Goal: Find specific page/section: Find specific page/section

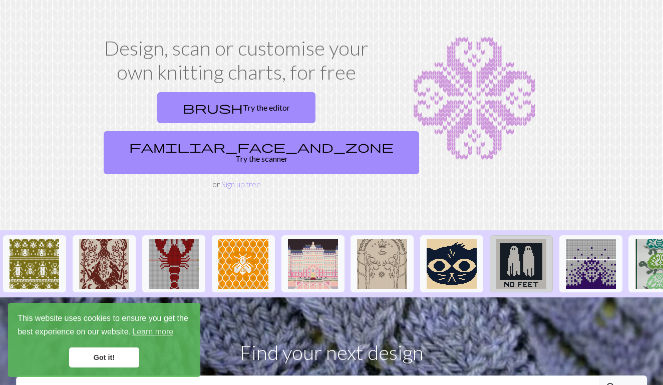
click at [528, 239] on img at bounding box center [522, 264] width 50 height 50
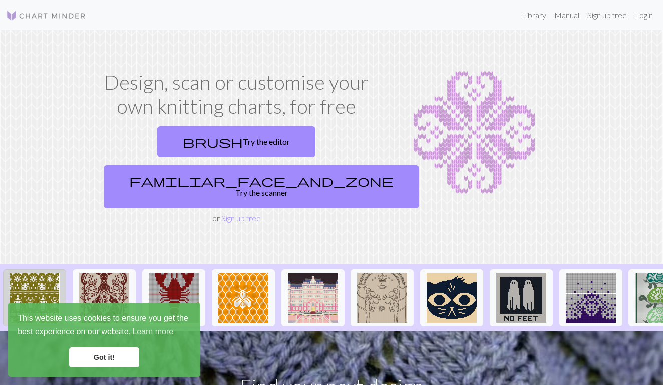
click at [49, 273] on img at bounding box center [35, 298] width 50 height 50
click at [522, 273] on img at bounding box center [522, 298] width 50 height 50
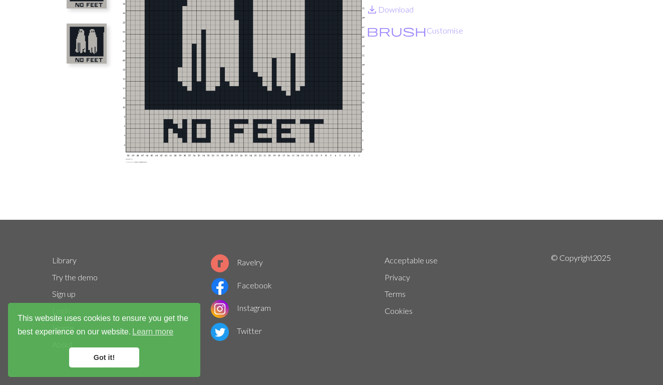
scroll to position [144, 0]
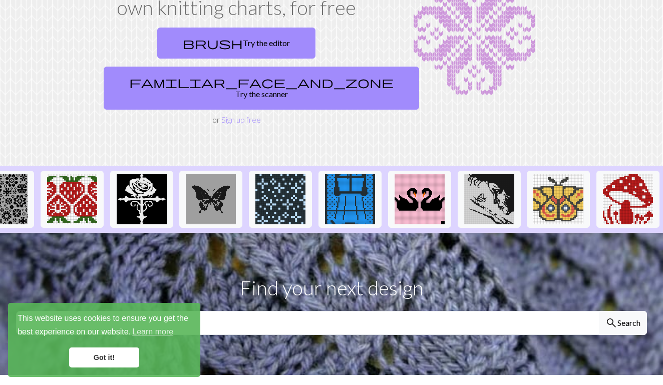
scroll to position [89, 0]
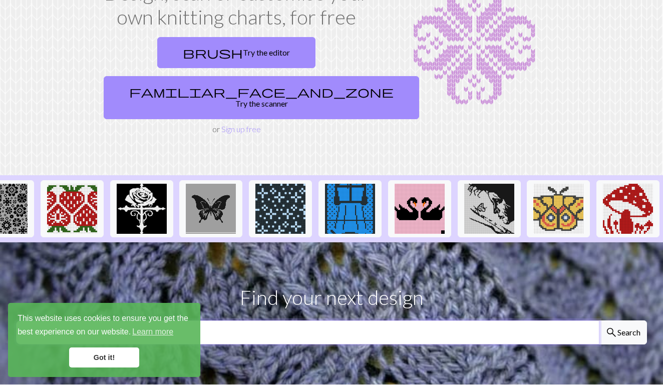
click at [505, 321] on input "text" at bounding box center [308, 333] width 584 height 24
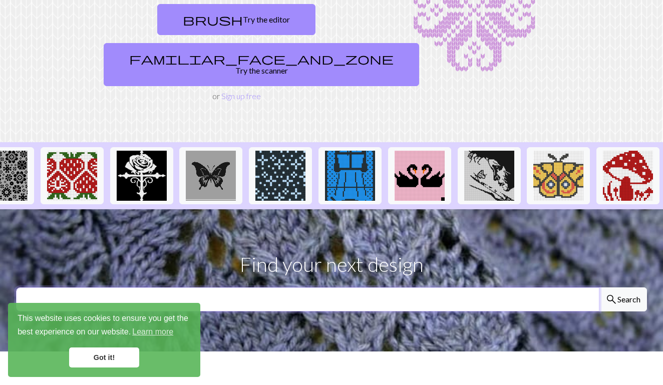
scroll to position [128, 0]
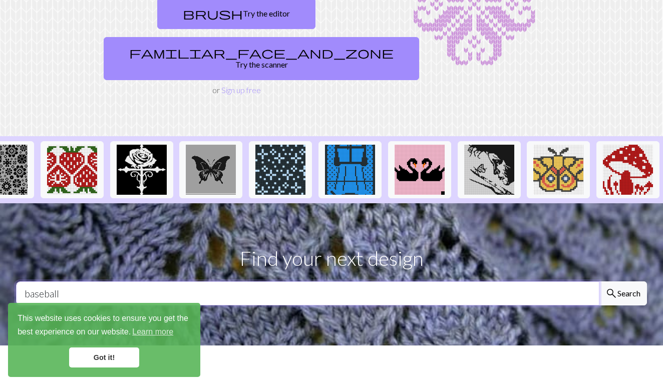
type input "baseball"
click at [623, 282] on button "search Search" at bounding box center [623, 294] width 48 height 24
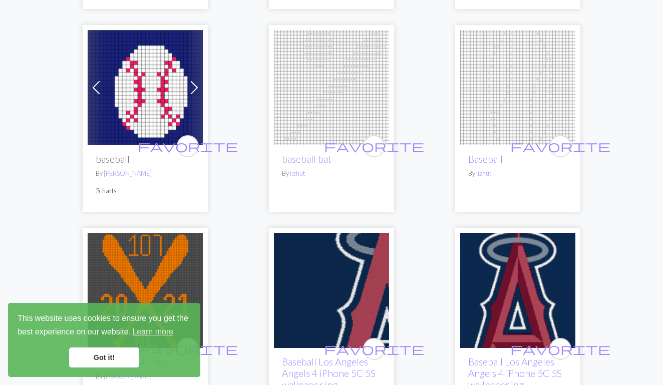
scroll to position [864, 0]
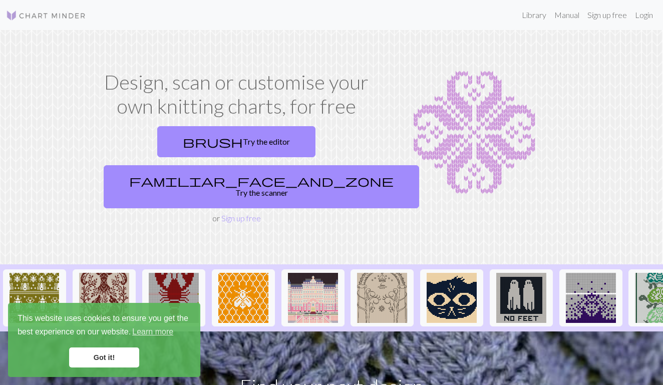
scroll to position [128, 0]
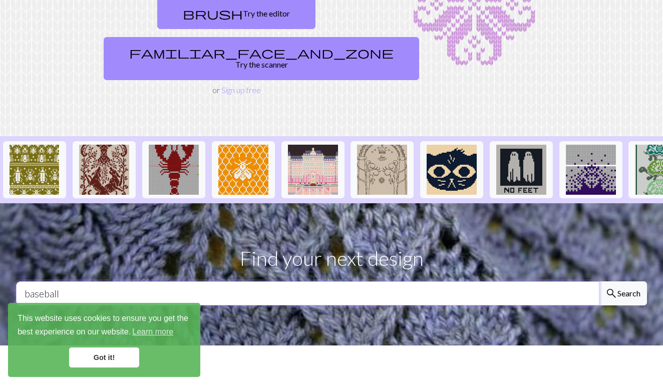
click at [359, 282] on input "baseball" at bounding box center [308, 294] width 584 height 24
type input "[DATE]"
click at [623, 282] on button "search Search" at bounding box center [623, 294] width 48 height 24
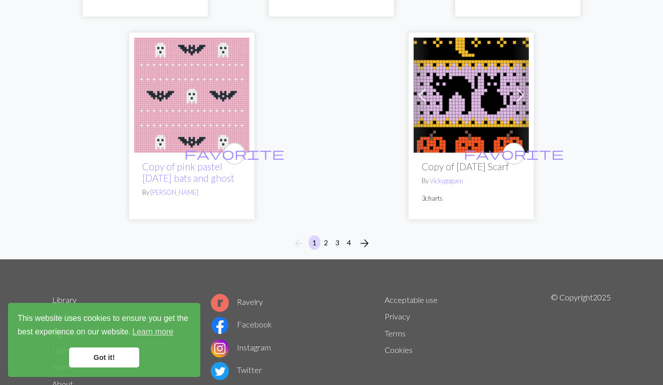
scroll to position [3482, 0]
